Goal: Information Seeking & Learning: Find specific fact

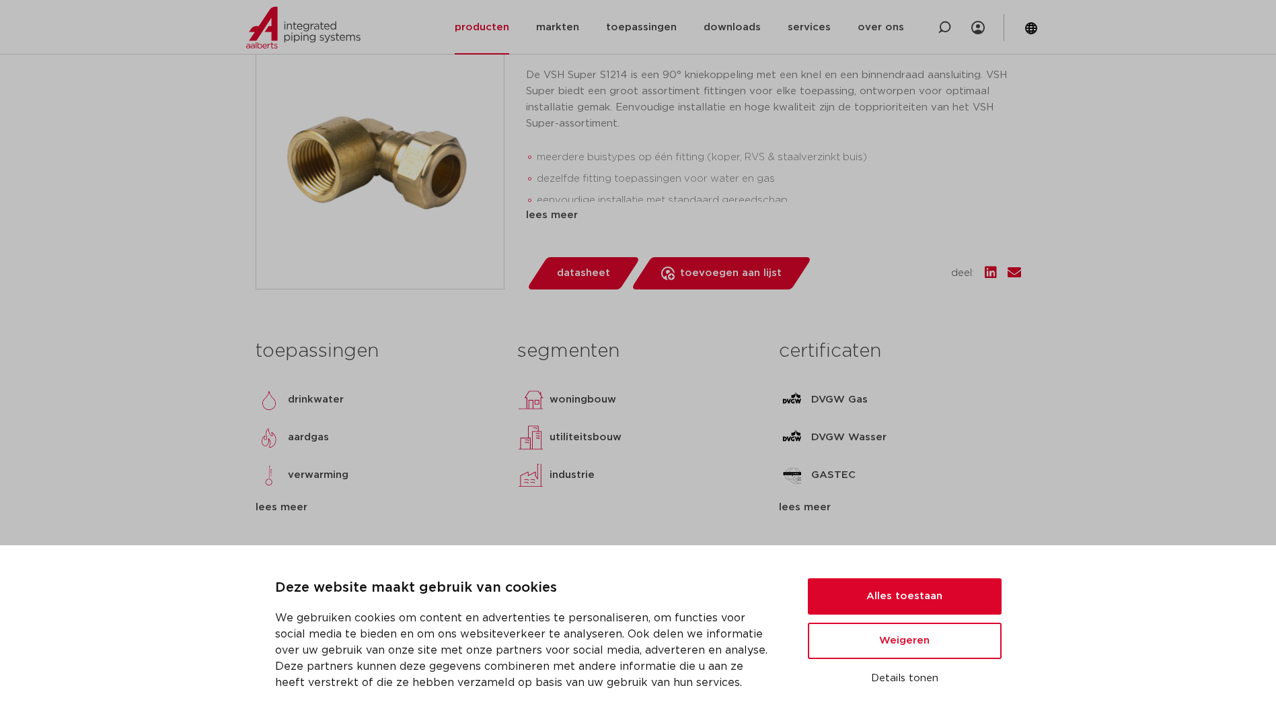
scroll to position [336, 0]
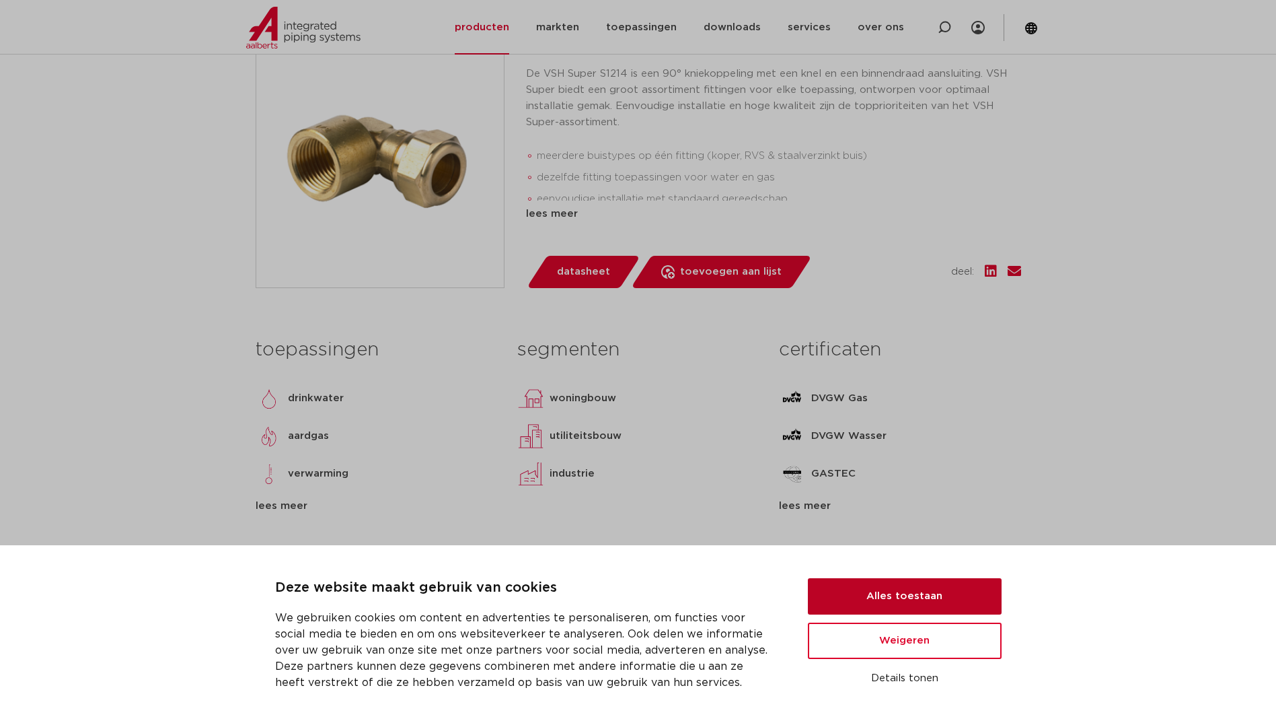
click at [933, 579] on div "Deze website maakt gebruik van cookies We gebruiken cookies om content en adver…" at bounding box center [638, 633] width 727 height 113
click at [930, 587] on button "Alles toestaan" at bounding box center [905, 596] width 194 height 36
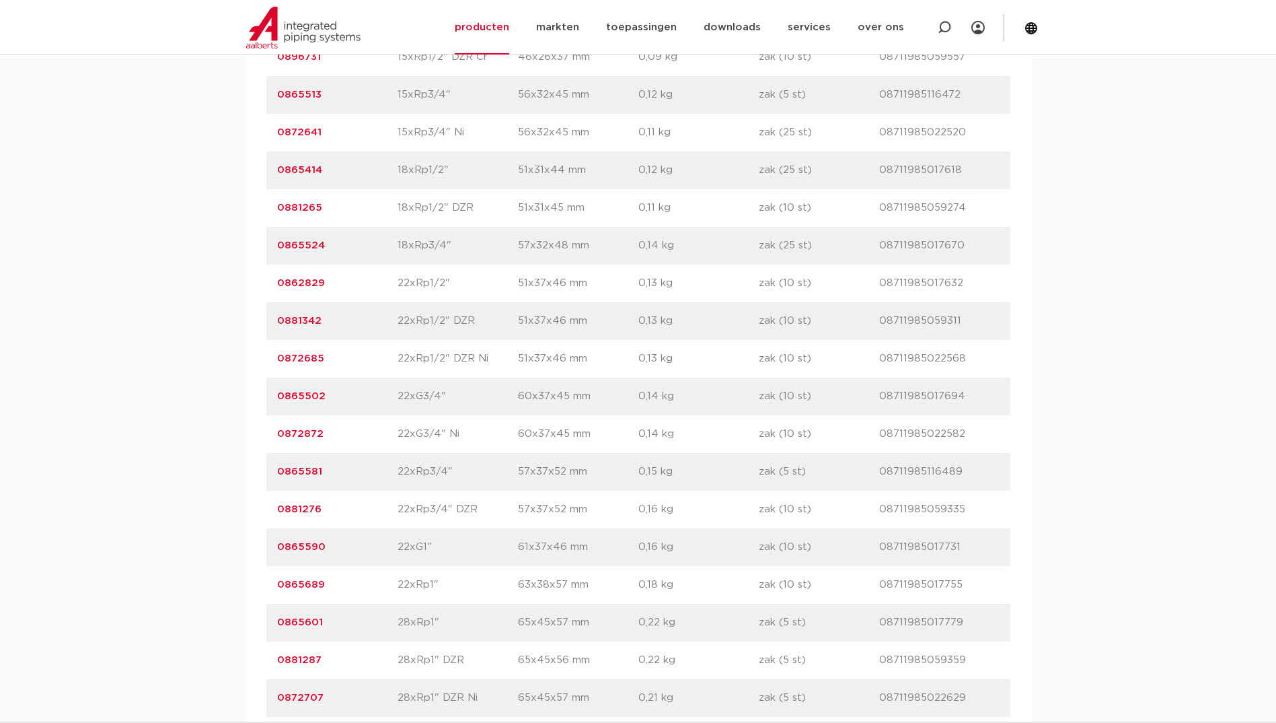
scroll to position [1547, 0]
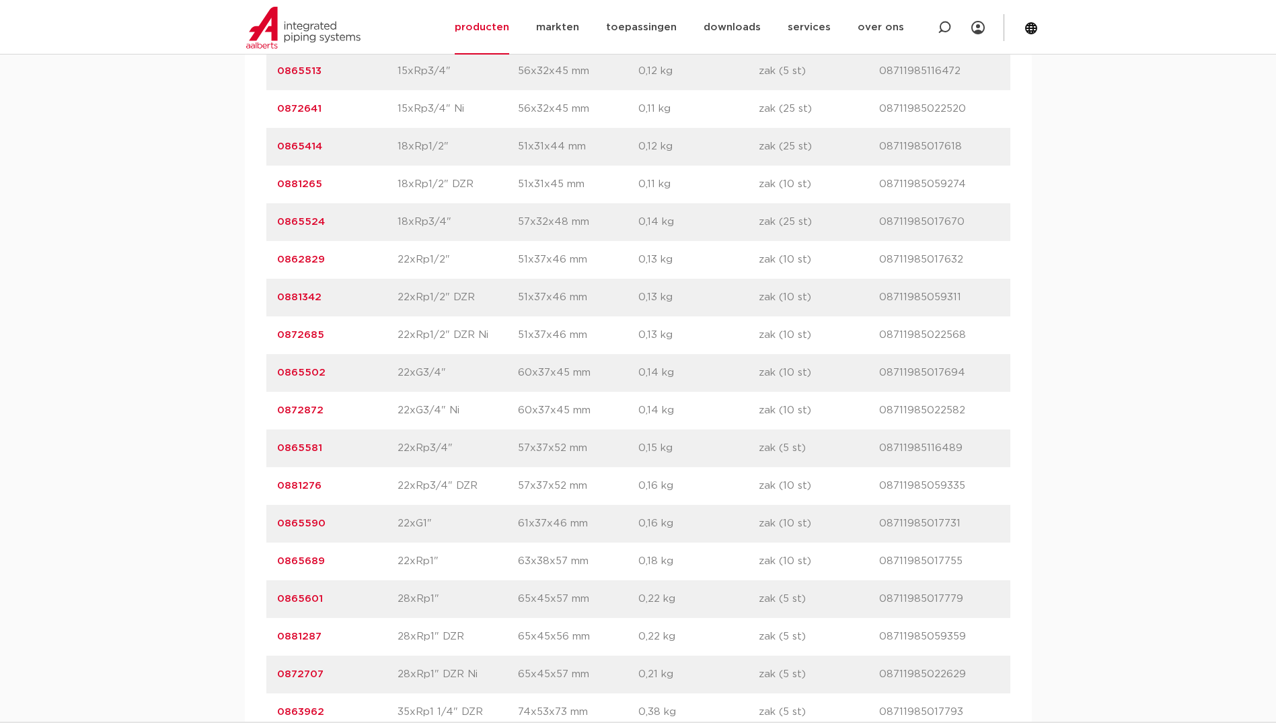
click at [505, 556] on p "22xRp1"" at bounding box center [458, 561] width 120 height 16
click at [776, 556] on p "zak (10 st)" at bounding box center [819, 561] width 120 height 16
drag, startPoint x: 334, startPoint y: 562, endPoint x: 252, endPoint y: 564, distance: 82.1
click at [252, 564] on div "artikelnummer afmeting [GEOGRAPHIC_DATA] gewicht verpakking gtin artikelnummer …" at bounding box center [638, 109] width 787 height 1340
drag, startPoint x: 532, startPoint y: 562, endPoint x: 542, endPoint y: 562, distance: 9.4
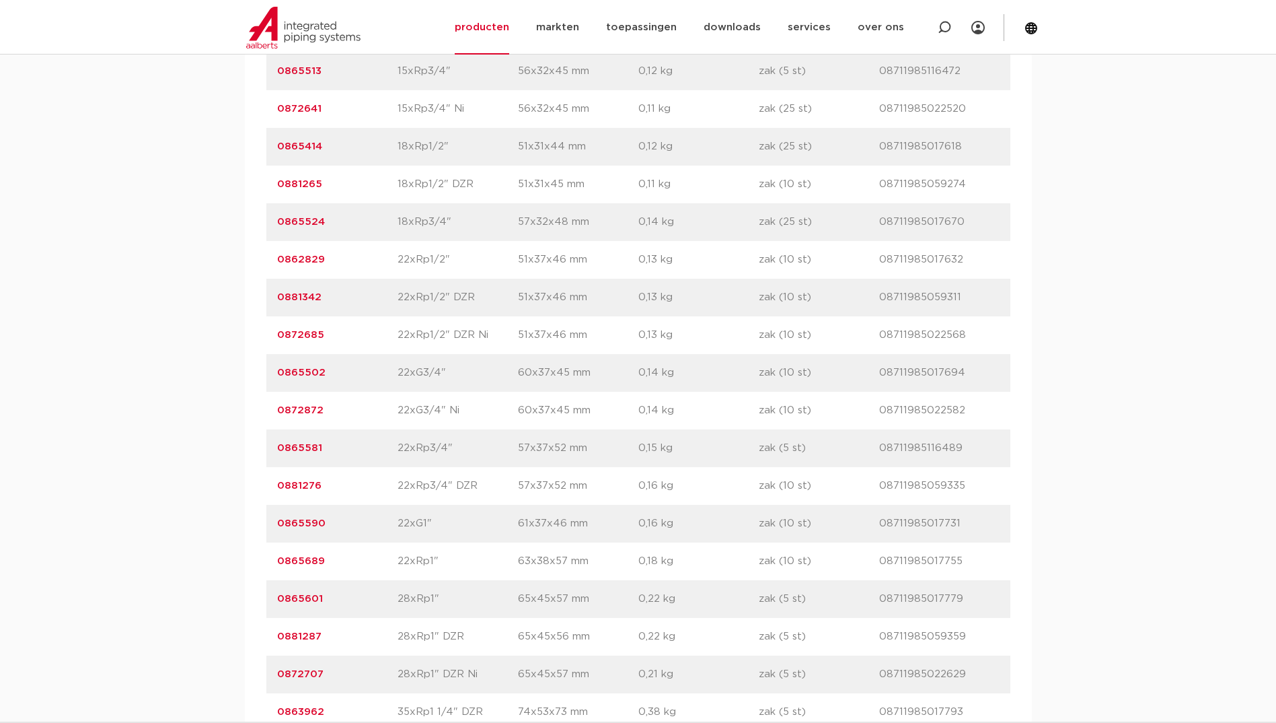
click at [533, 562] on p "63x38x57 mm" at bounding box center [578, 561] width 120 height 16
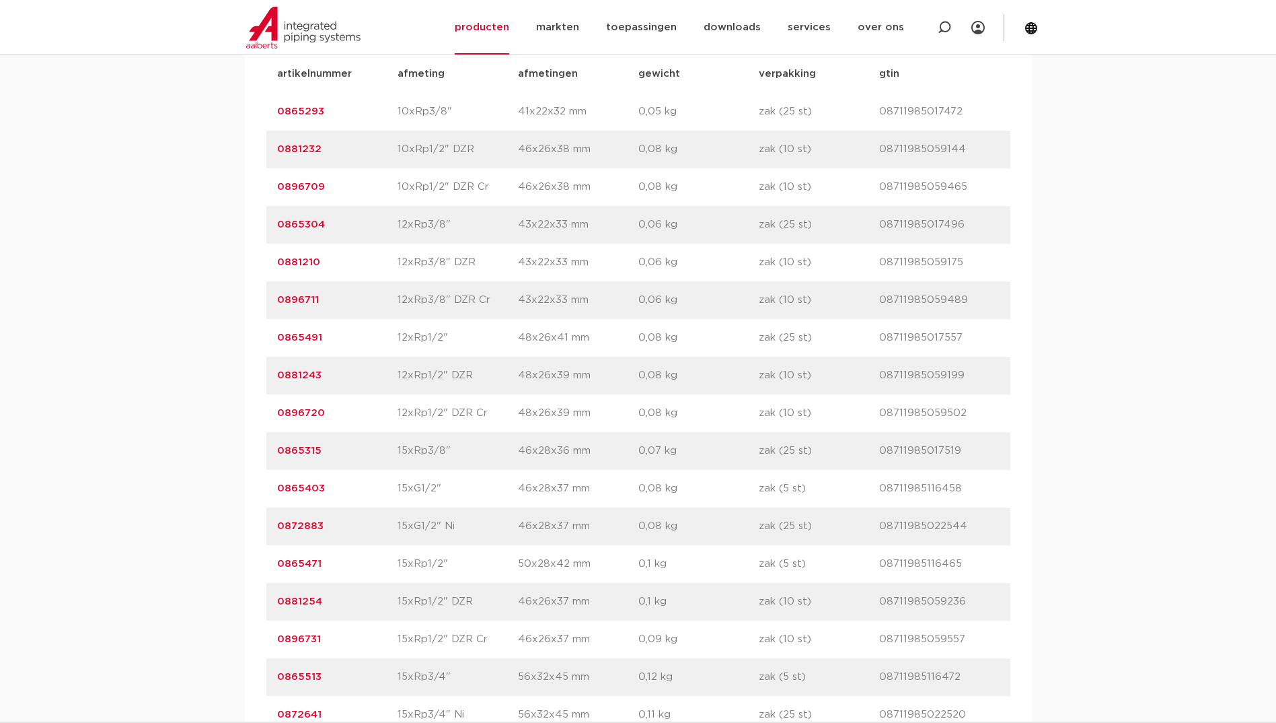
scroll to position [1144, 0]
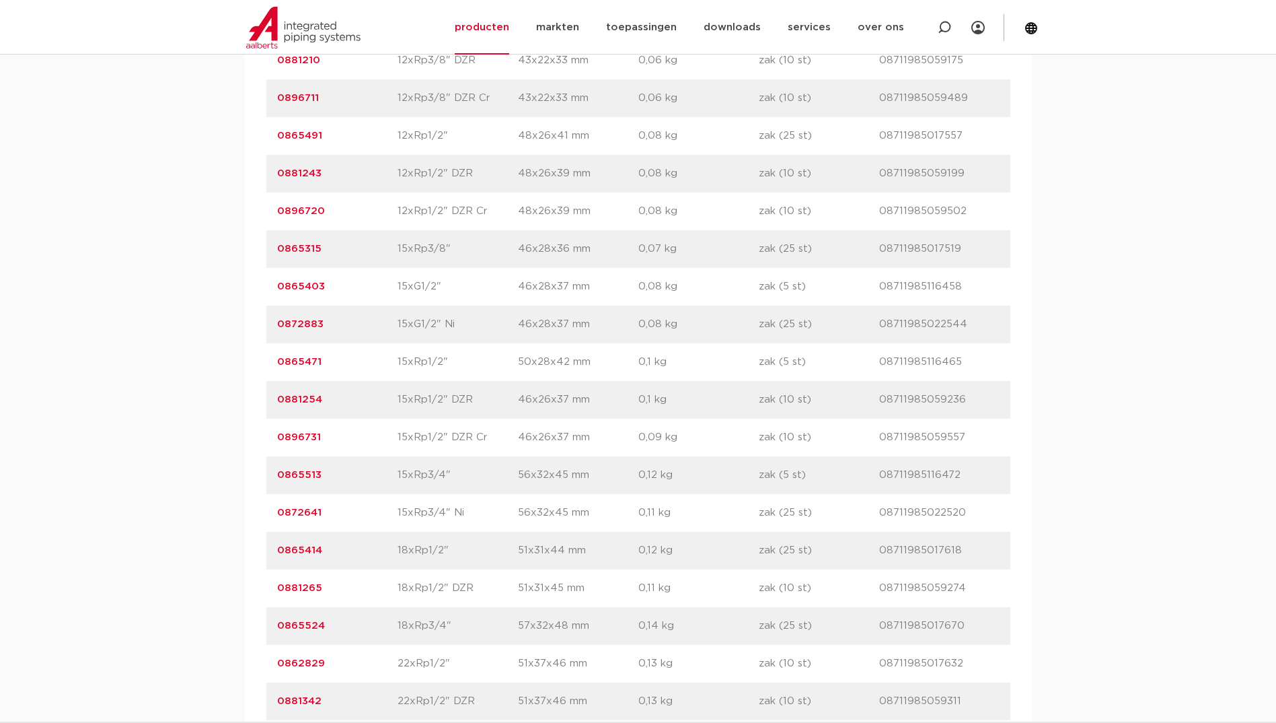
click at [545, 521] on p "56x32x45 mm" at bounding box center [578, 513] width 120 height 16
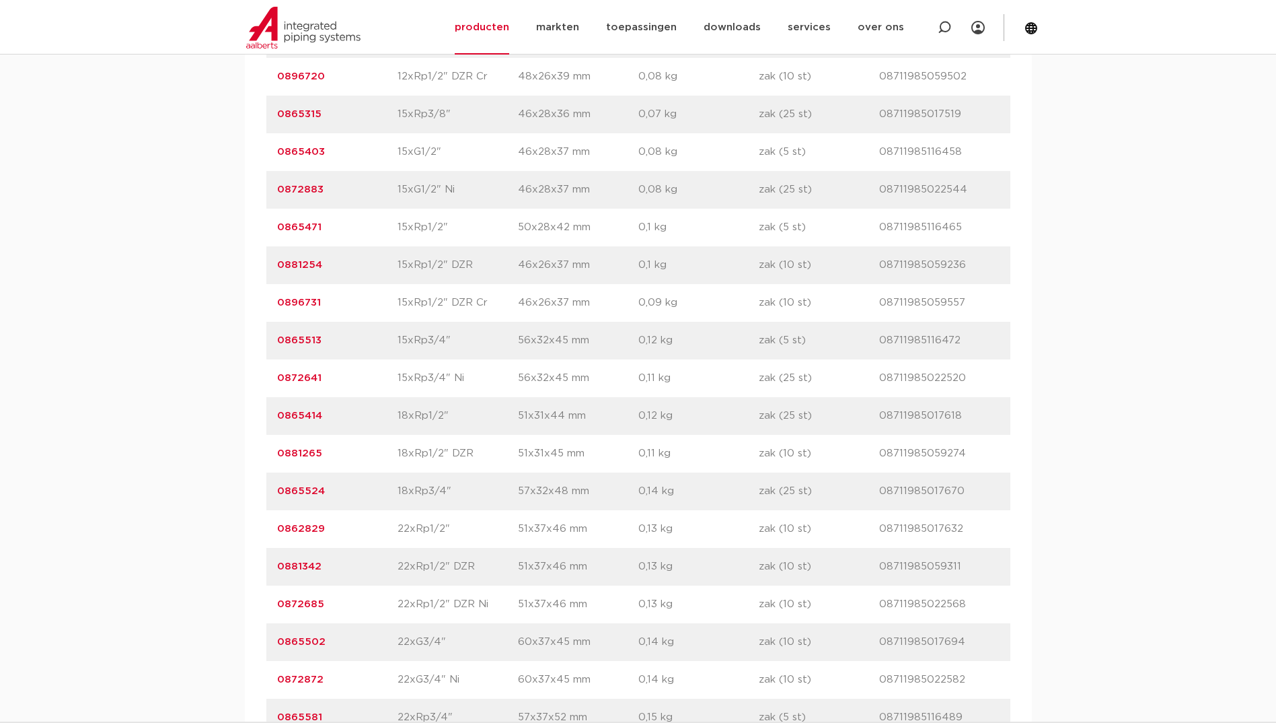
scroll to position [1413, 0]
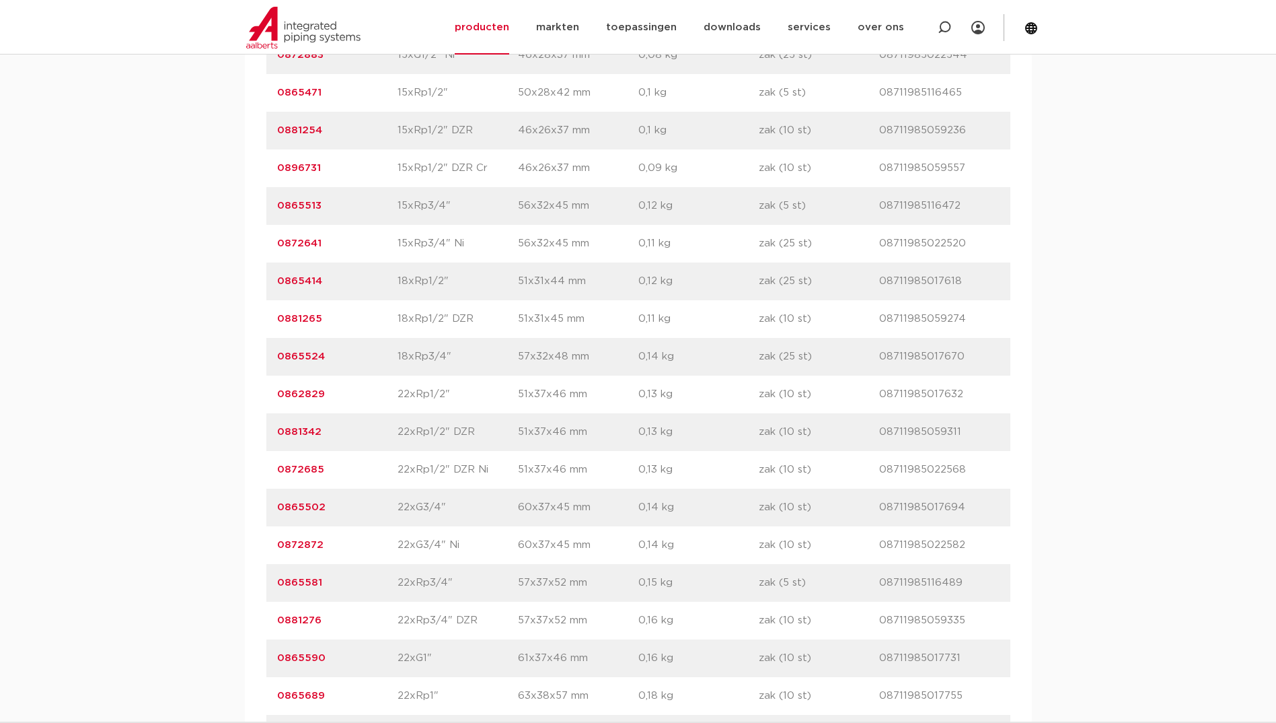
click at [566, 548] on p "60x37x45 mm" at bounding box center [578, 545] width 120 height 16
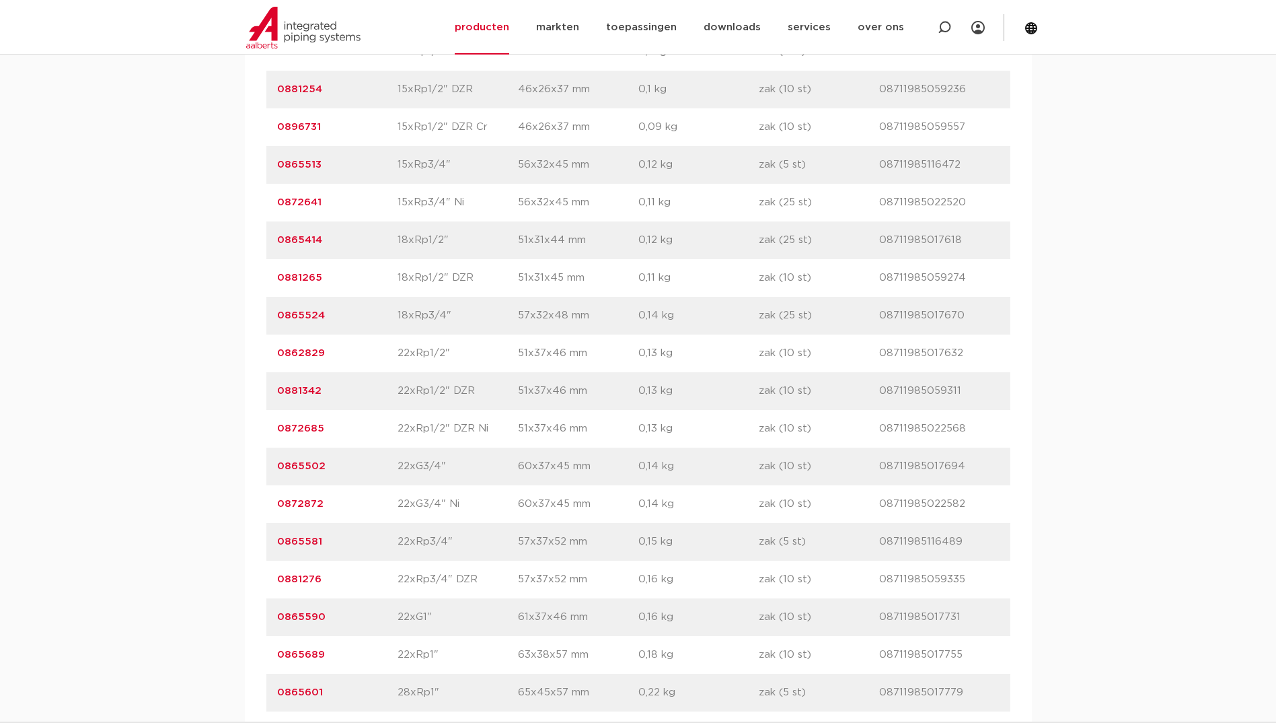
scroll to position [1547, 0]
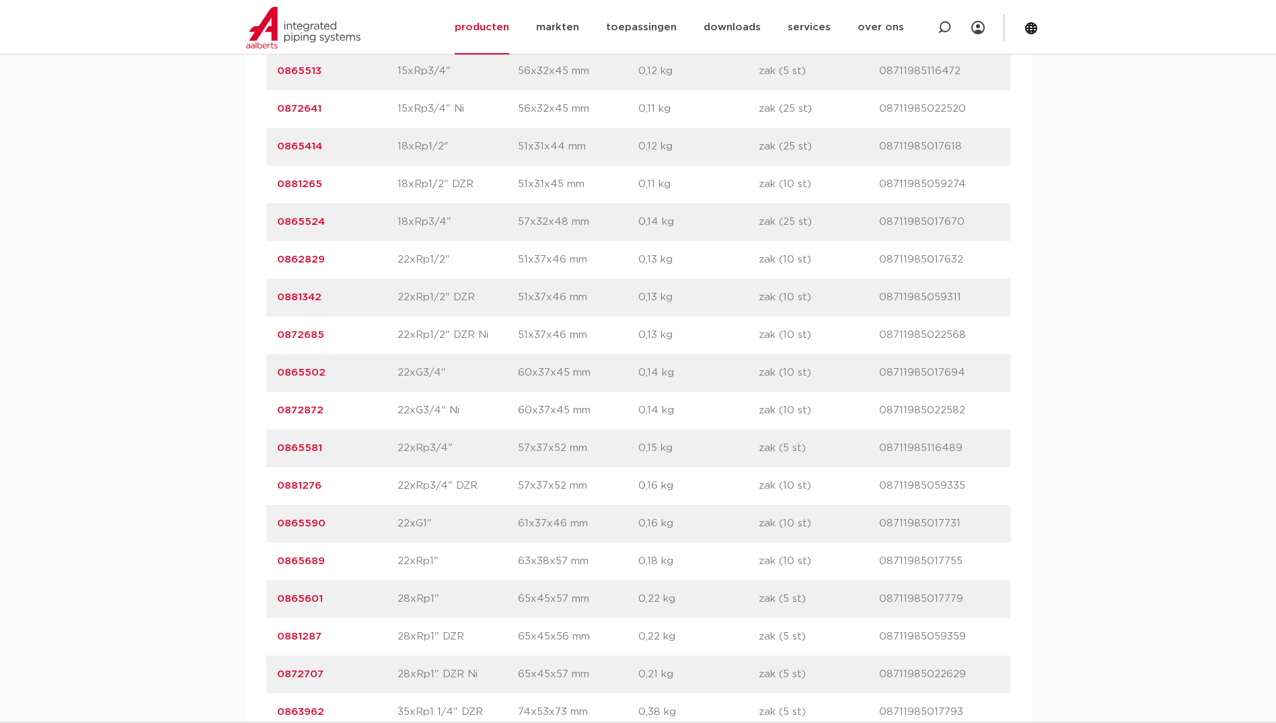
drag, startPoint x: 270, startPoint y: 558, endPoint x: 992, endPoint y: 556, distance: 721.9
click at [992, 556] on div "artikelnummer 0865689 afmeting 22xRp1" [GEOGRAPHIC_DATA] 63x38x57 mm gewicht 0,…" at bounding box center [638, 561] width 744 height 38
copy div "0865689 afmeting 22xRp1" afmetingen 63x38x57 mm gewicht 0,18 kg verpakking zak …"
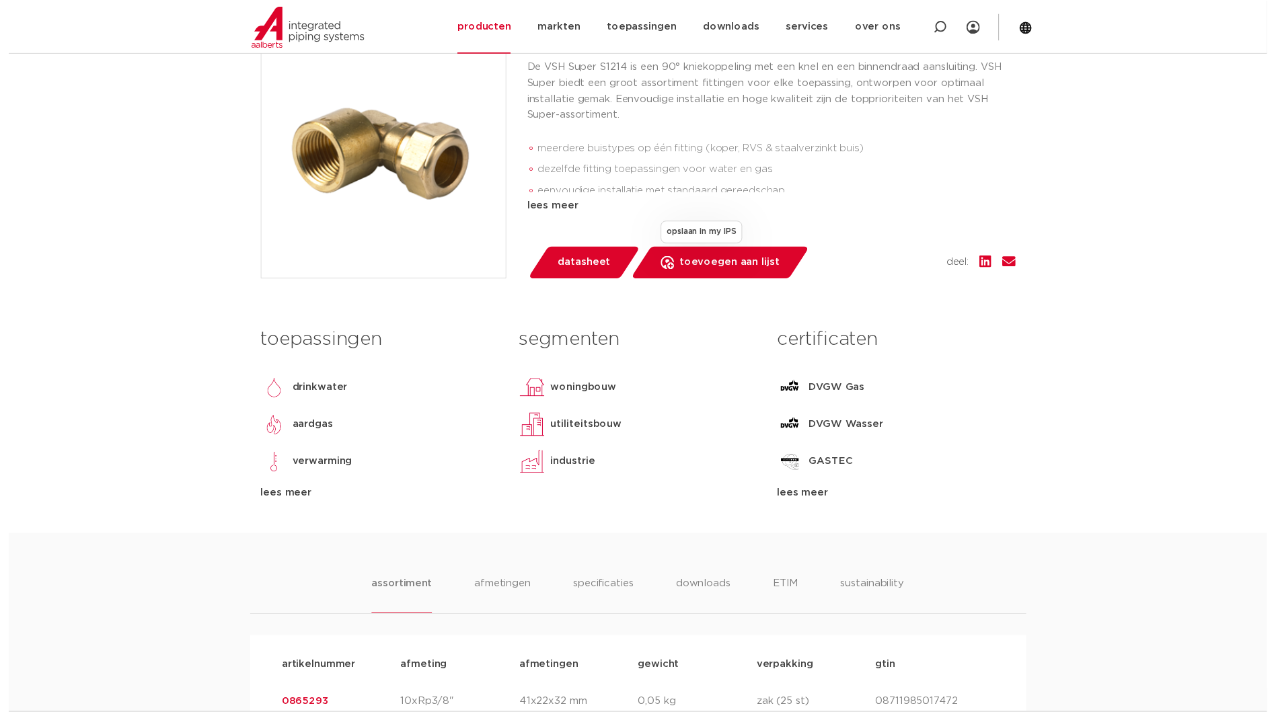
scroll to position [269, 0]
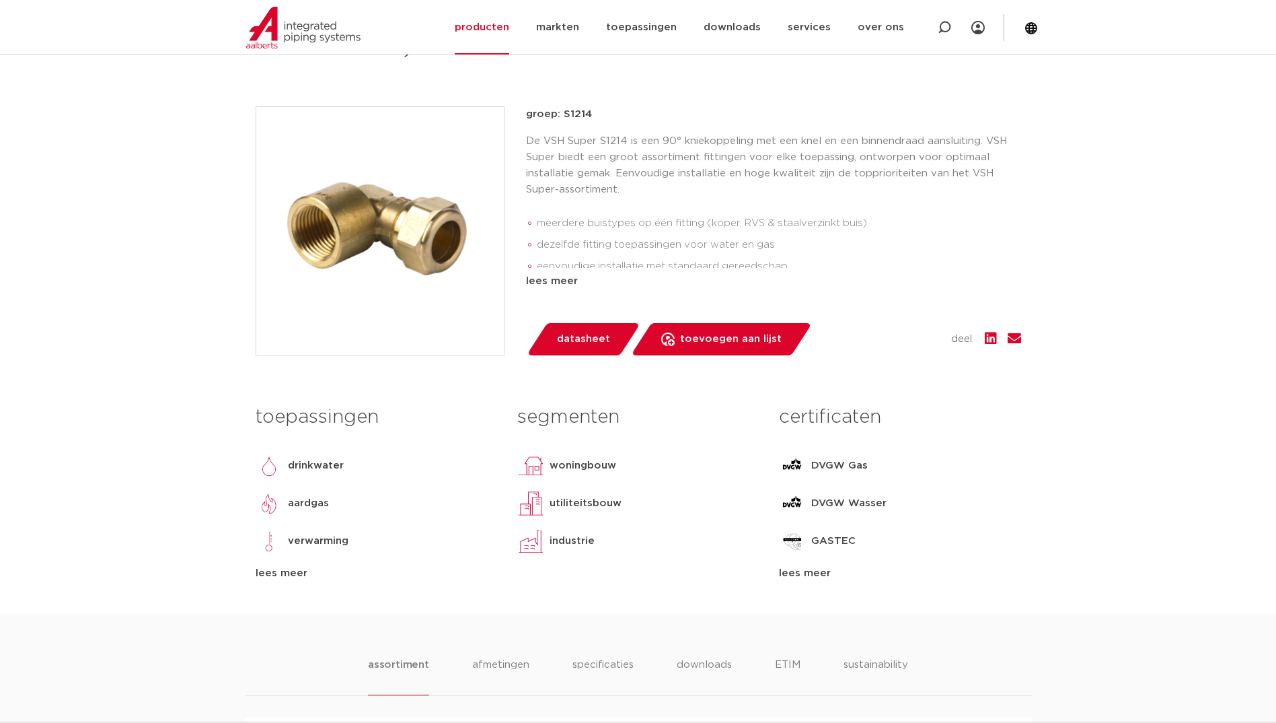
click at [601, 338] on span "datasheet" at bounding box center [583, 339] width 53 height 22
